Goal: Information Seeking & Learning: Learn about a topic

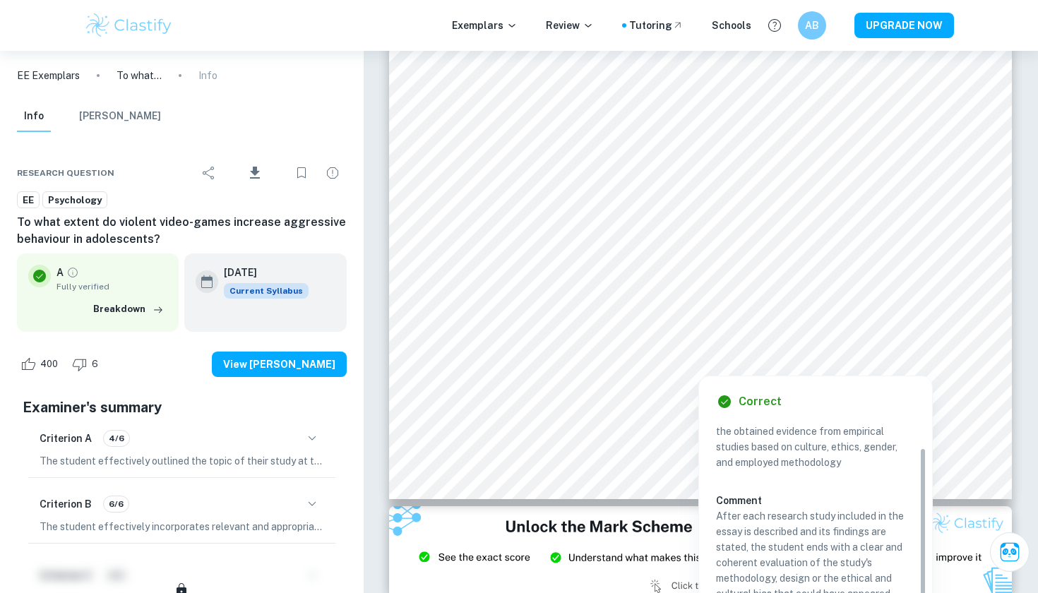
scroll to position [29, 0]
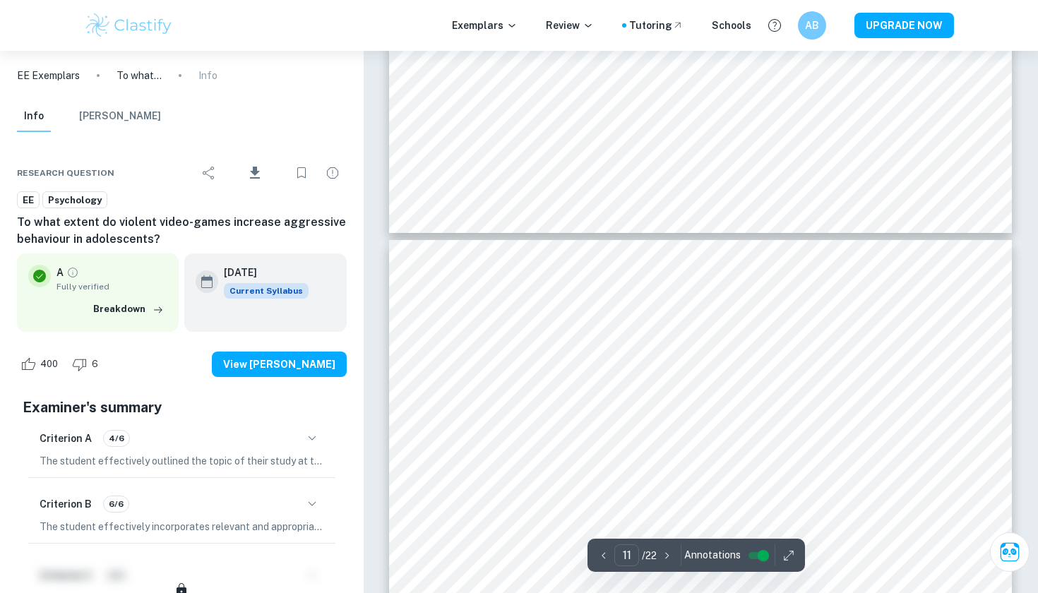
type input "10"
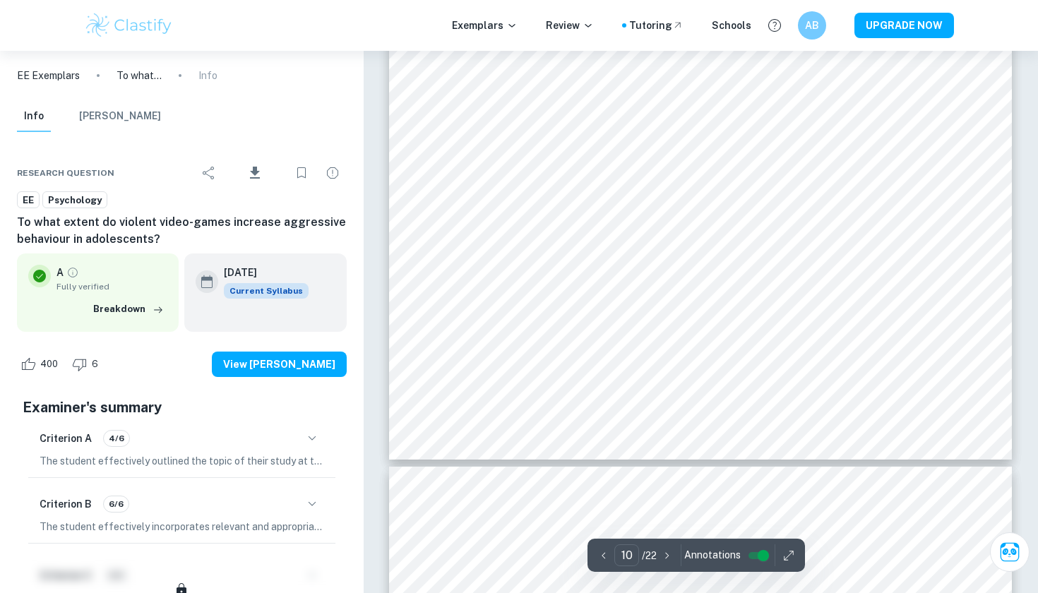
scroll to position [8702, 0]
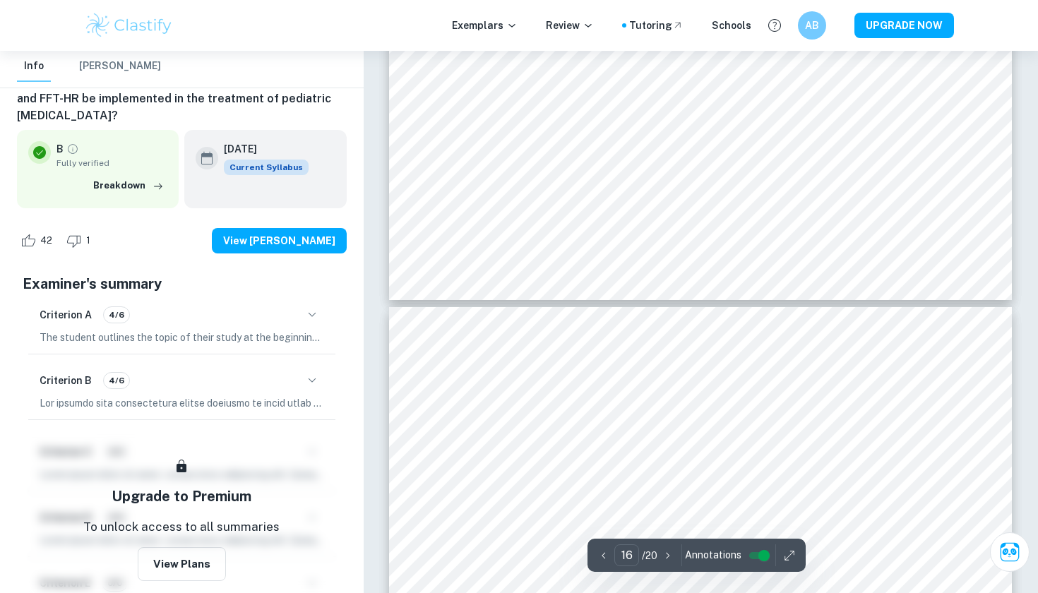
scroll to position [13166, 0]
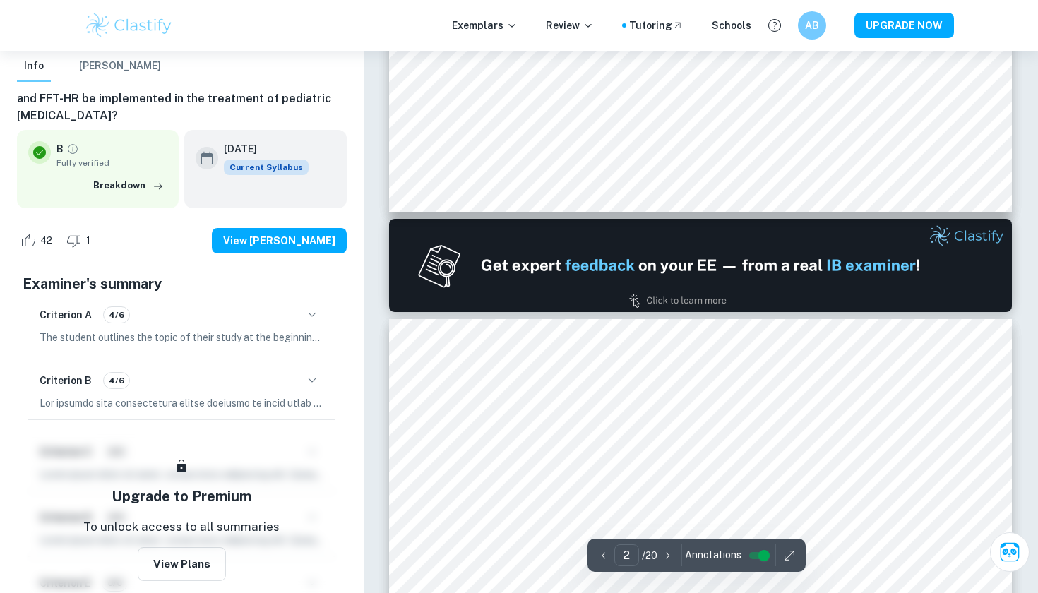
type input "1"
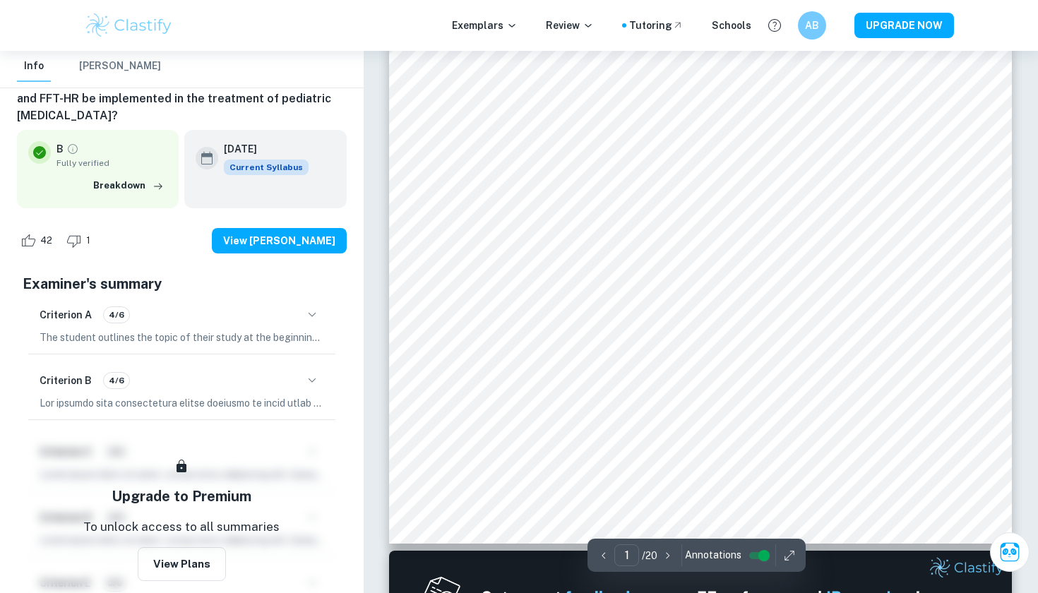
scroll to position [323, 0]
